Goal: Navigation & Orientation: Find specific page/section

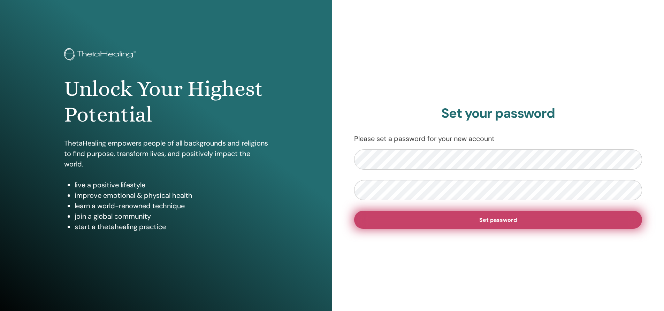
click at [492, 220] on span "Set password" at bounding box center [498, 219] width 38 height 7
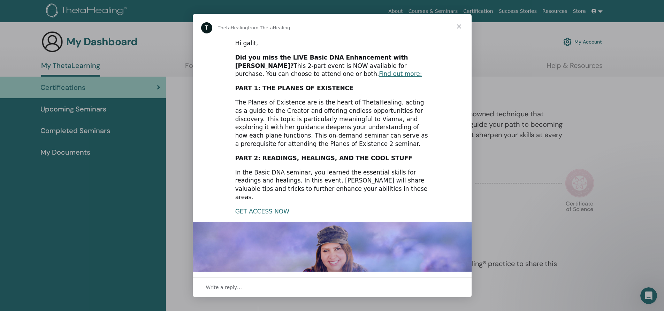
click at [455, 24] on span "Close" at bounding box center [458, 26] width 25 height 25
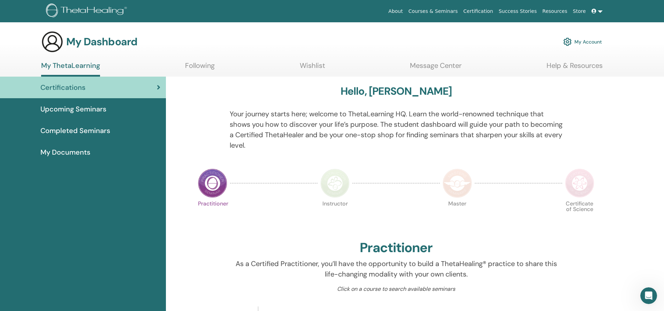
click at [95, 112] on span "Upcoming Seminars" at bounding box center [73, 109] width 66 height 10
click at [600, 12] on link at bounding box center [597, 11] width 17 height 13
